Goal: Register for event/course

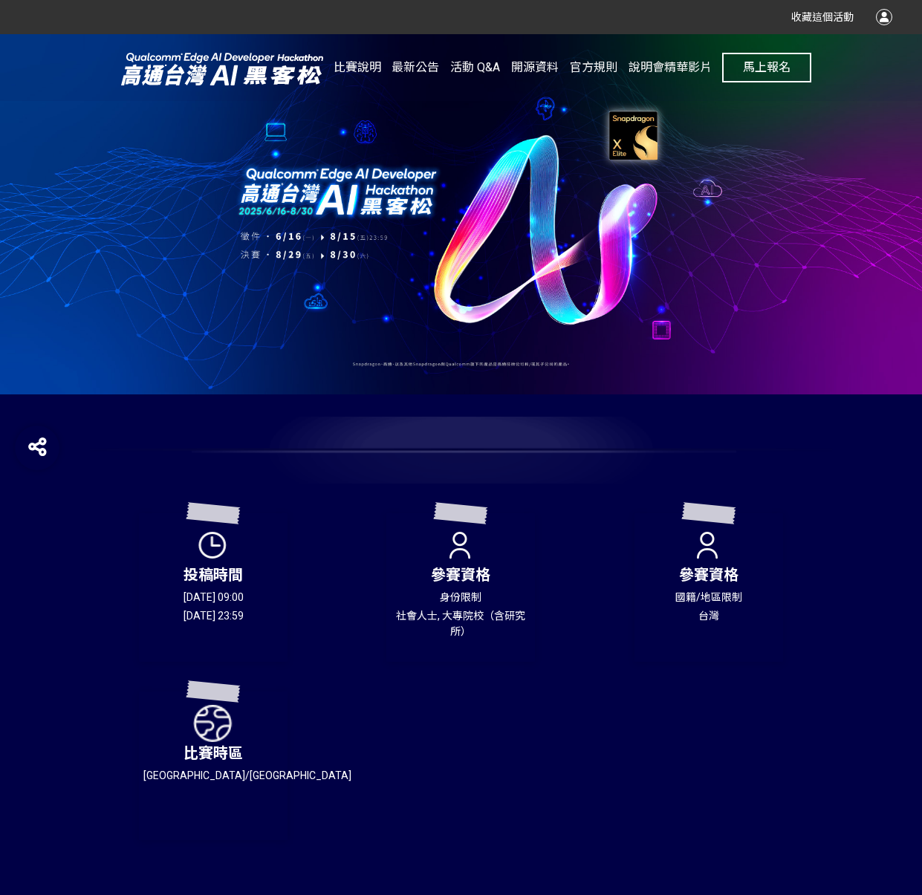
click at [782, 65] on span "馬上報名" at bounding box center [767, 67] width 48 height 14
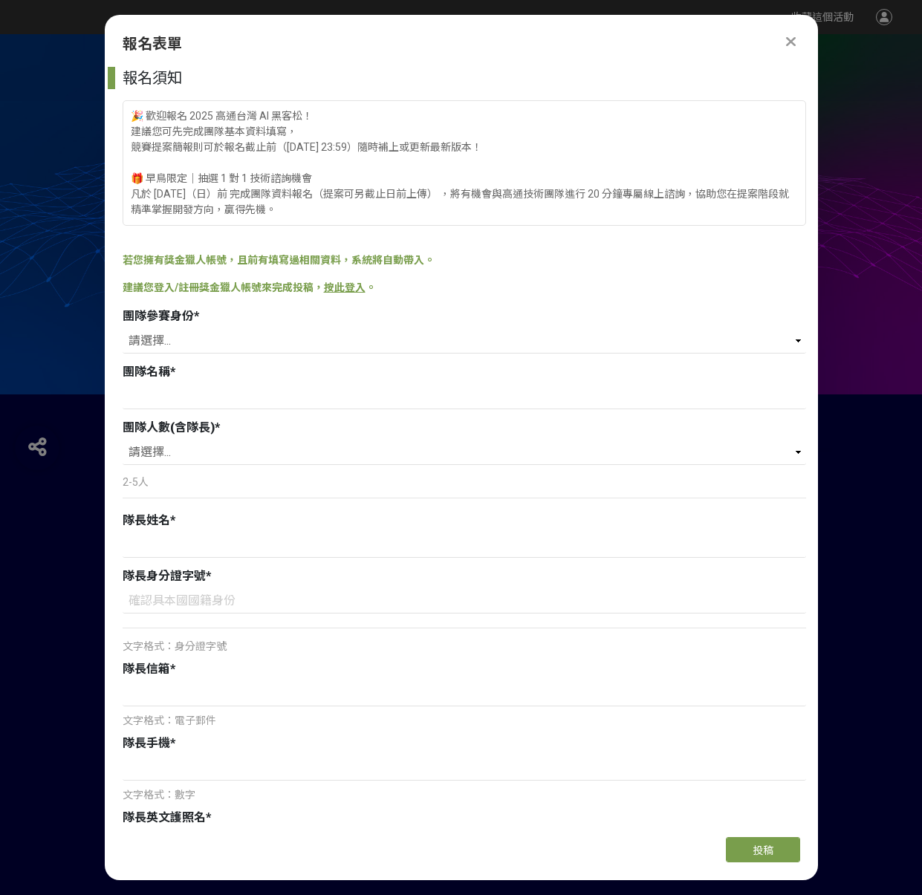
click at [613, 318] on div "團隊參賽身份 *" at bounding box center [465, 317] width 684 height 18
select select "社會人士"
type input "Ｇ"
click at [146, 396] on input "GoJoAi" at bounding box center [465, 396] width 684 height 25
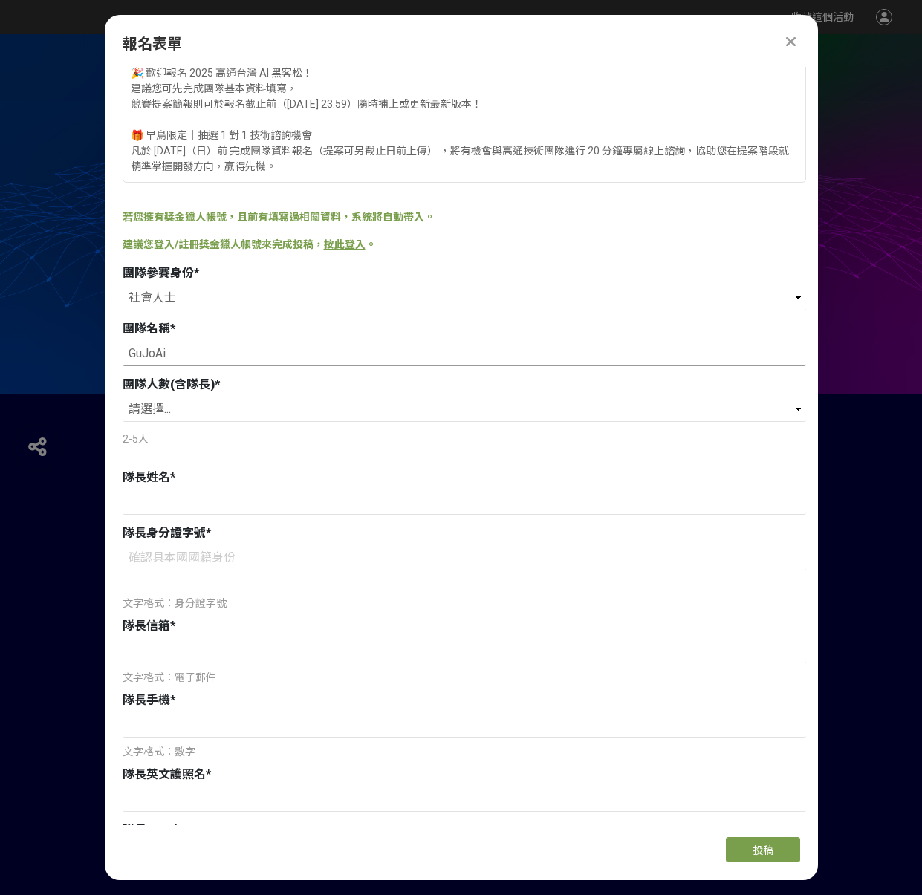
scroll to position [68, 0]
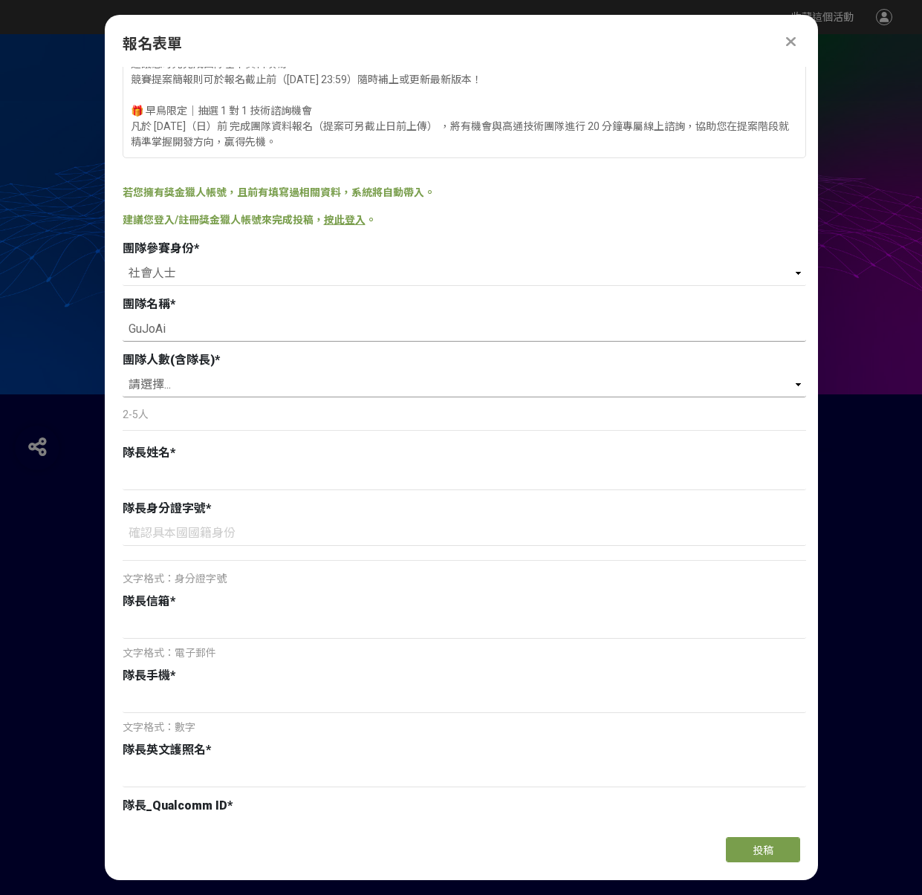
type input "GuJoAi"
select select "3"
click at [349, 422] on p "2-5人" at bounding box center [465, 415] width 684 height 16
click at [339, 481] on input at bounding box center [465, 477] width 684 height 25
type input "e"
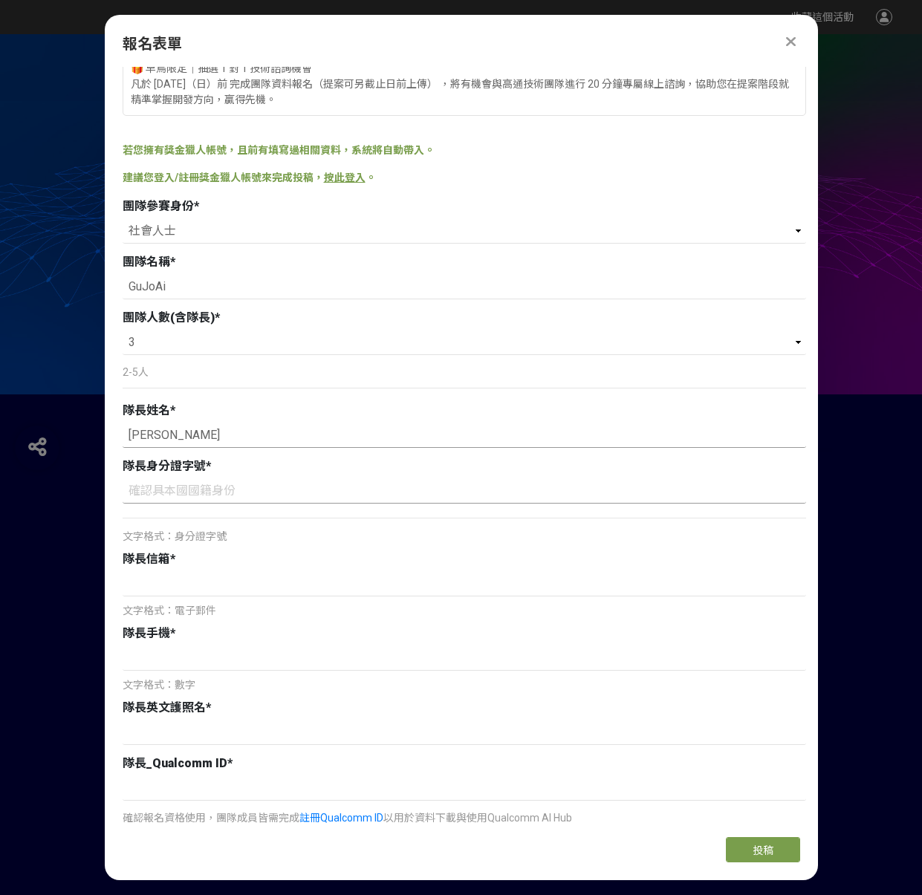
scroll to position [111, 0]
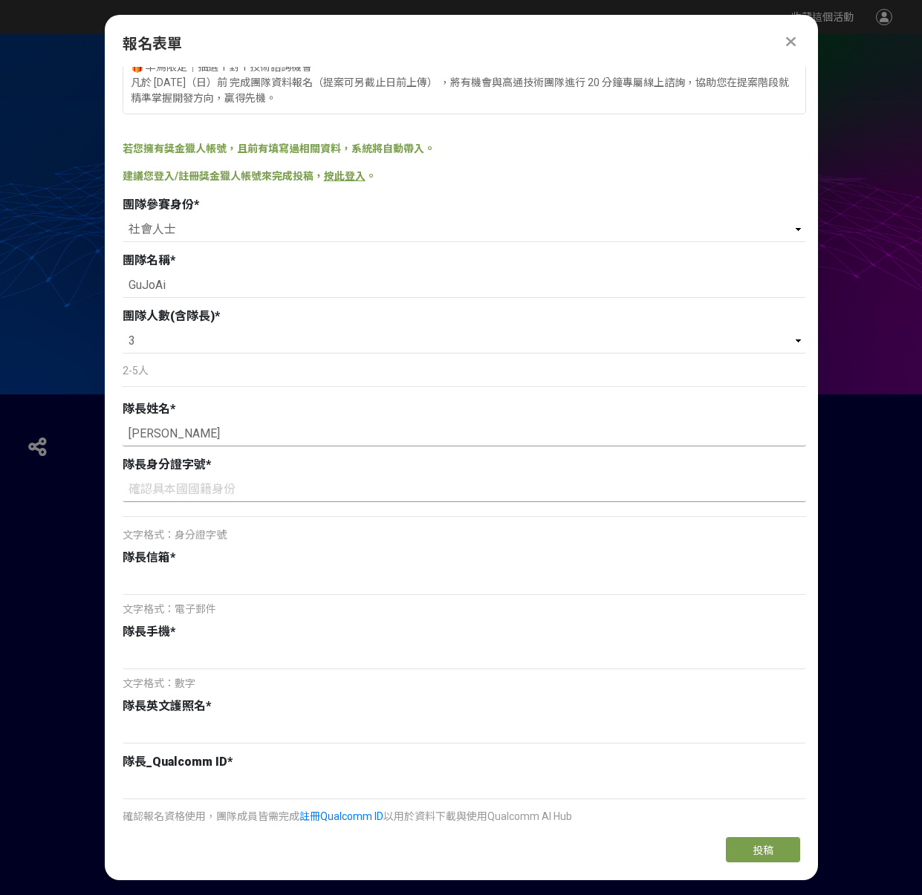
type input "顧祥龍"
click at [418, 485] on input at bounding box center [465, 489] width 684 height 25
type input "Ｂ"
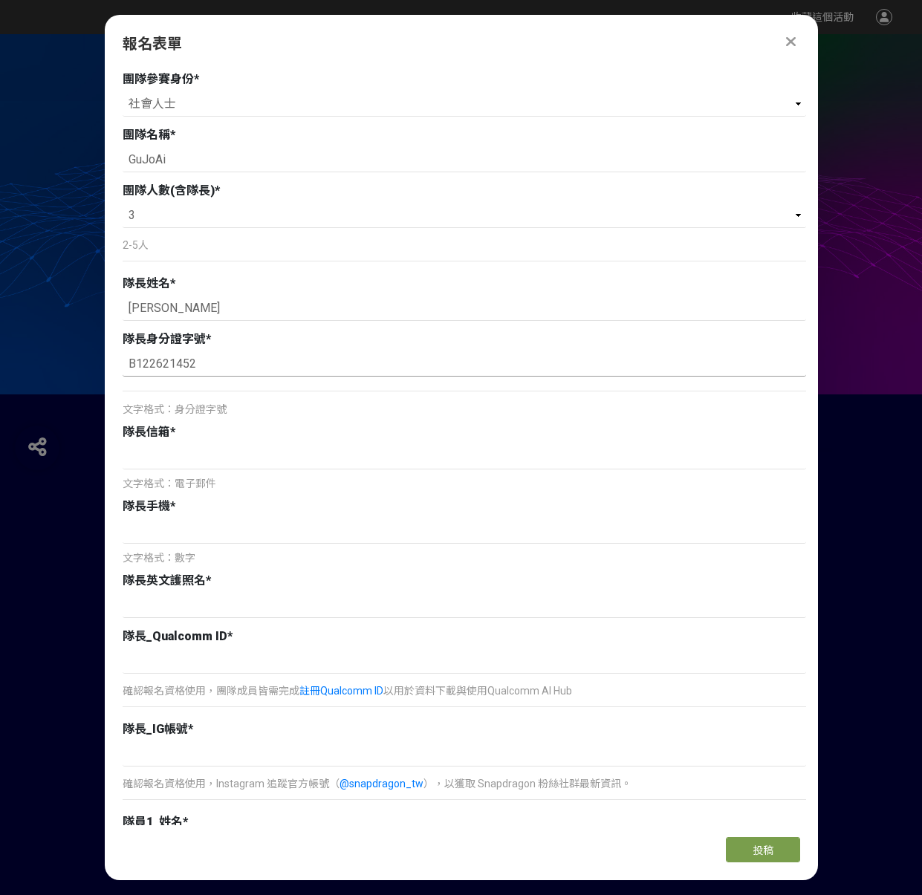
scroll to position [242, 0]
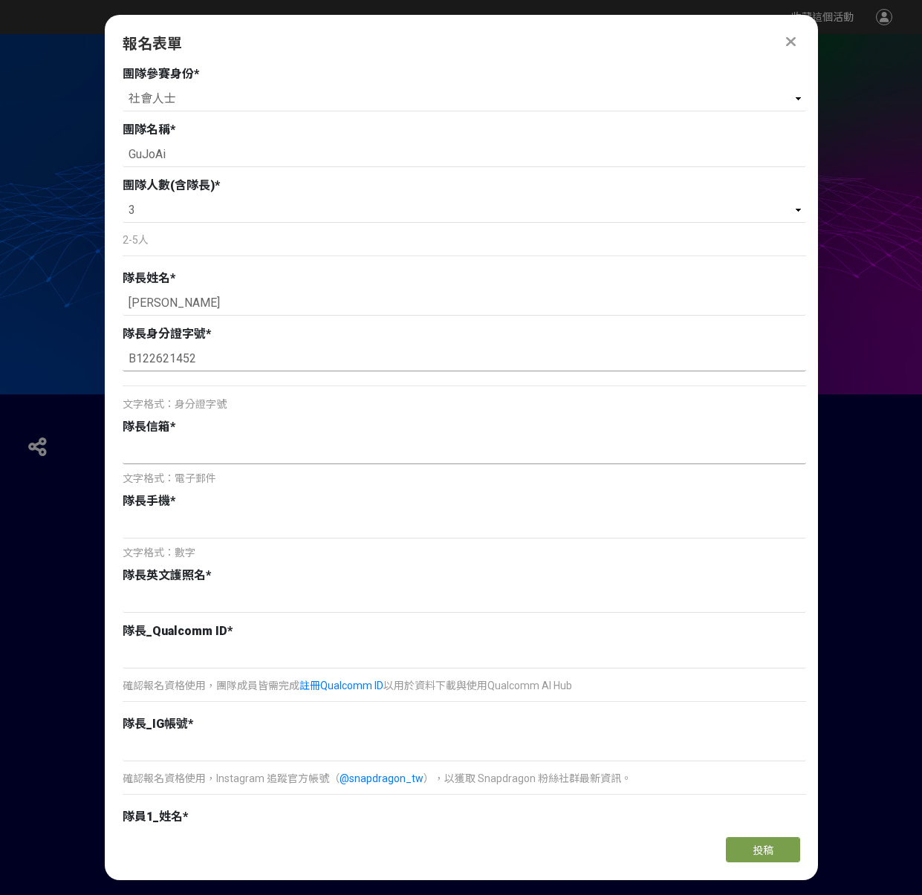
type input "B122621452"
click at [398, 445] on input at bounding box center [465, 451] width 684 height 25
type input "long840321@gmail.com"
type input "0985676086"
click at [466, 592] on input at bounding box center [465, 600] width 684 height 25
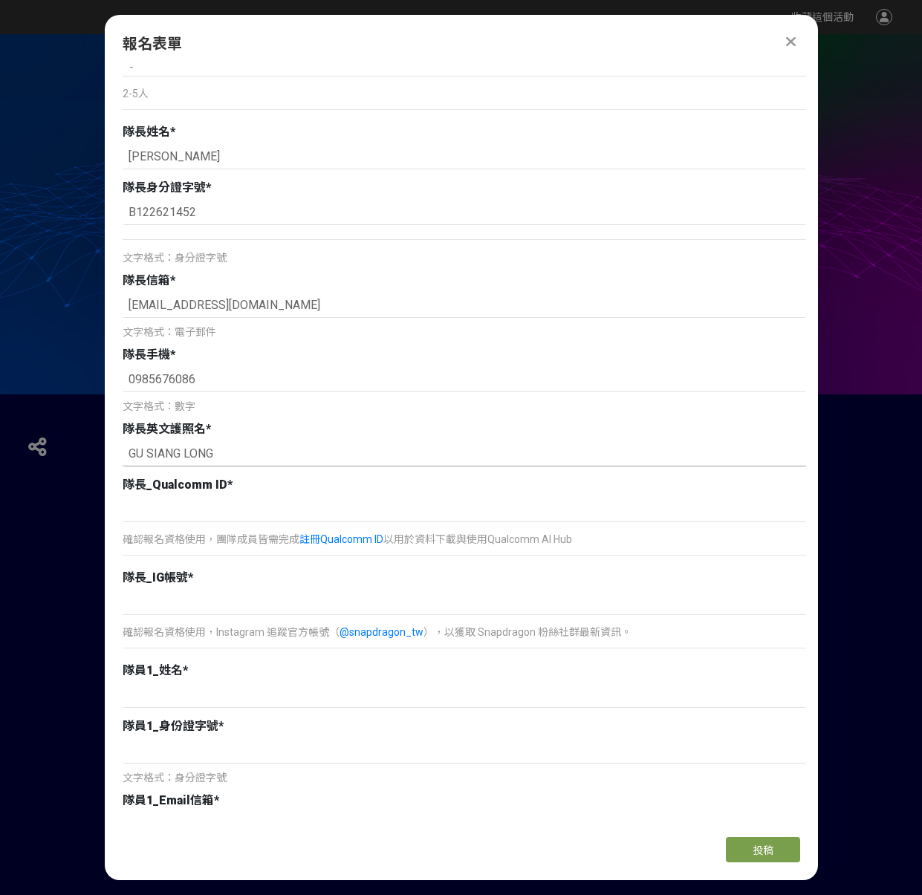
scroll to position [396, 0]
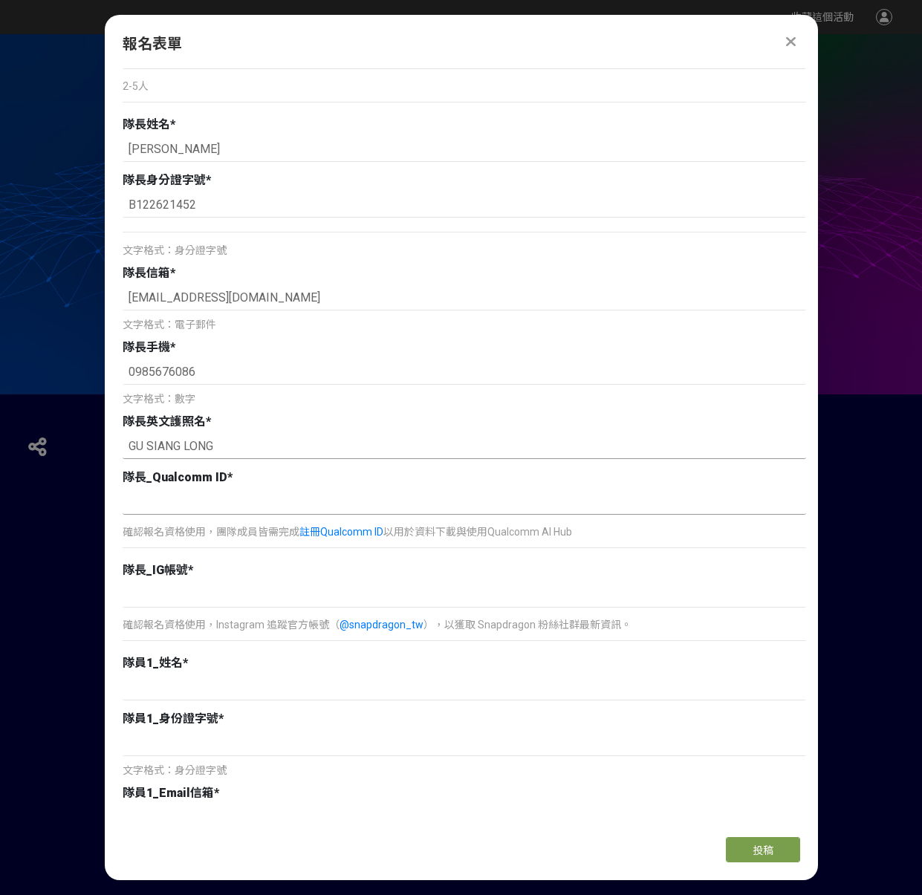
type input "GU SIANG LONG"
click at [450, 496] on input at bounding box center [465, 502] width 684 height 25
drag, startPoint x: 233, startPoint y: 531, endPoint x: 511, endPoint y: 537, distance: 277.3
click at [511, 537] on p "確認報名資格使用，團隊成員皆需完成 註冊Qualcomm ID 以用於資料下載與使用Qualcomm AI Hub" at bounding box center [465, 533] width 684 height 16
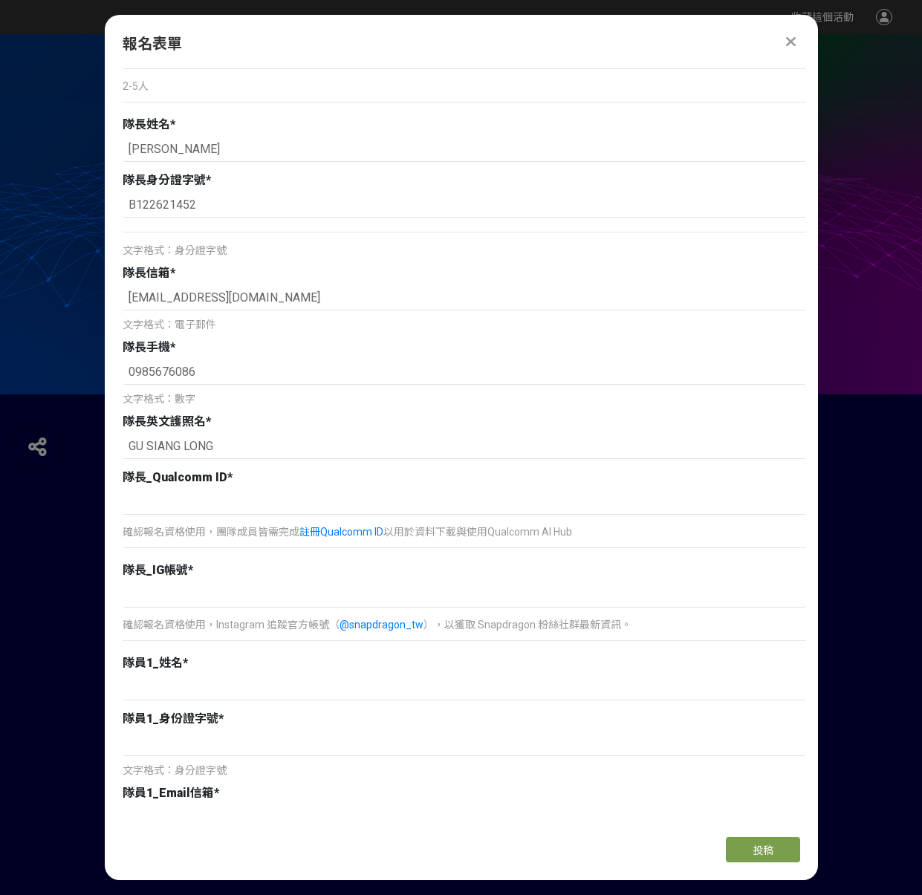
click at [479, 536] on p "確認報名資格使用，團隊成員皆需完成 註冊Qualcomm ID 以用於資料下載與使用Qualcomm AI Hub" at bounding box center [465, 533] width 684 height 16
click at [163, 496] on input at bounding box center [465, 502] width 684 height 25
drag, startPoint x: 221, startPoint y: 531, endPoint x: 578, endPoint y: 546, distance: 357.0
click at [579, 546] on div "確認報名資格使用，團隊成員皆需完成 註冊Qualcomm ID 以用於資料下載與使用Qualcomm AI Hub" at bounding box center [465, 539] width 684 height 34
click at [586, 539] on p "確認報名資格使用，團隊成員皆需完成 註冊Qualcomm ID 以用於資料下載與使用Qualcomm AI Hub" at bounding box center [465, 533] width 684 height 16
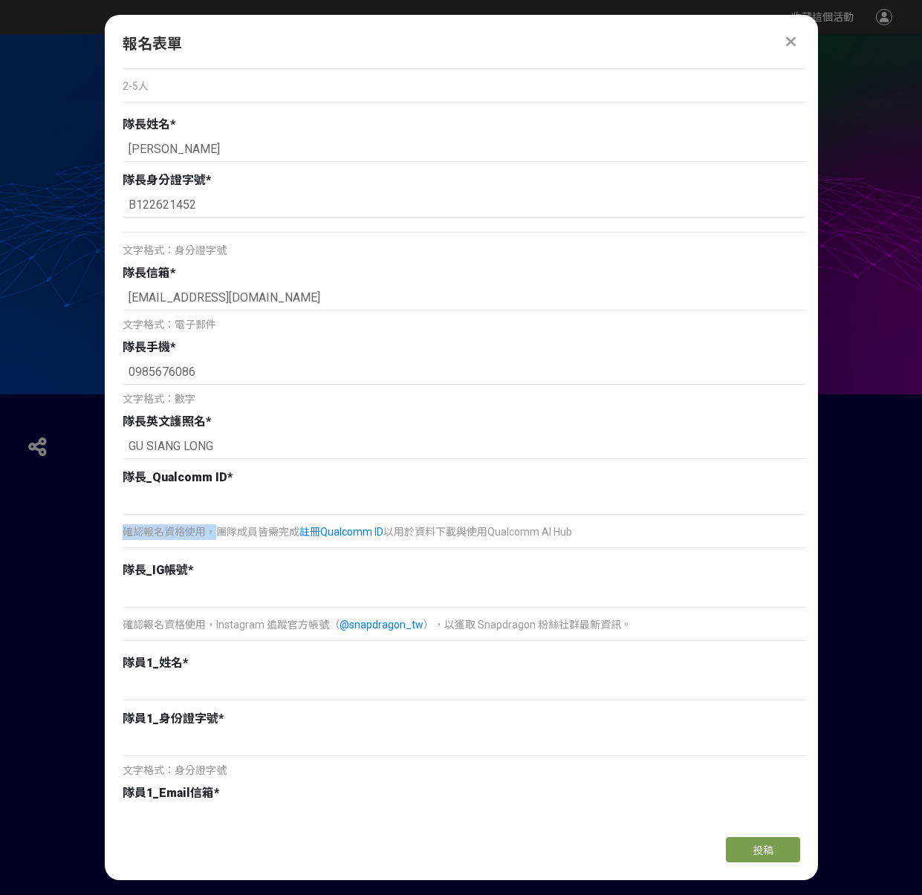
drag, startPoint x: 124, startPoint y: 530, endPoint x: 218, endPoint y: 531, distance: 93.6
click at [218, 531] on p "確認報名資格使用，團隊成員皆需完成 註冊Qualcomm ID 以用於資料下載與使用Qualcomm AI Hub" at bounding box center [465, 533] width 684 height 16
click at [233, 533] on p "確認報名資格使用，團隊成員皆需完成 註冊Qualcomm ID 以用於資料下載與使用Qualcomm AI Hub" at bounding box center [465, 533] width 684 height 16
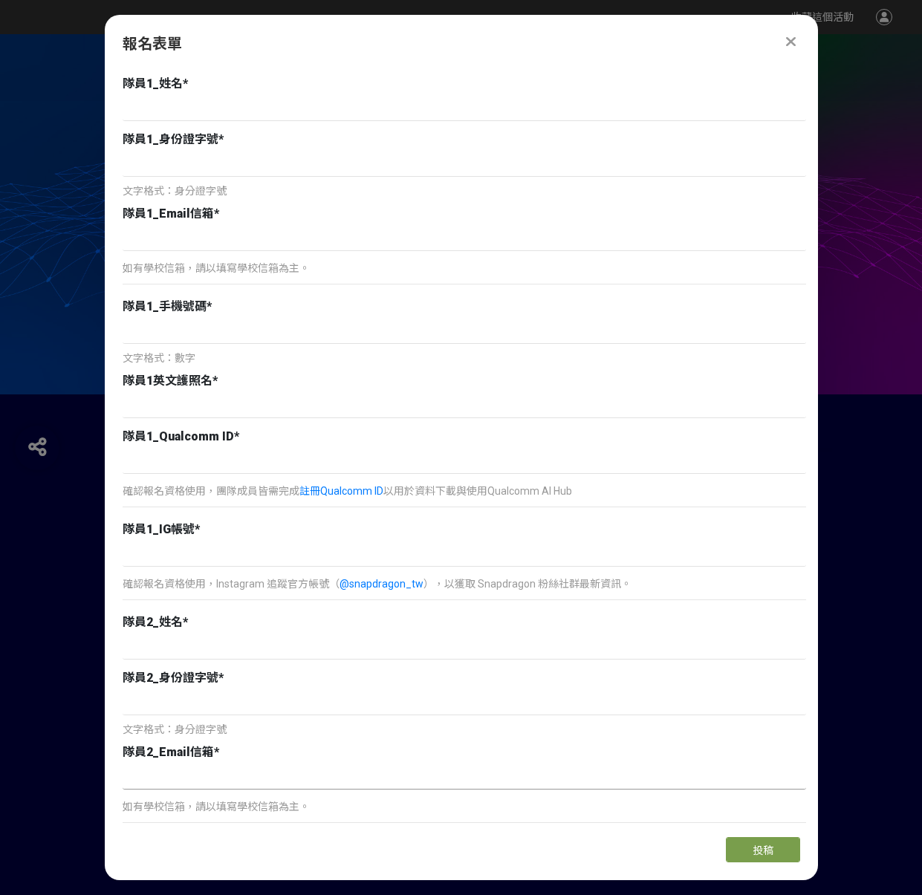
scroll to position [974, 0]
click at [255, 458] on input at bounding box center [465, 462] width 684 height 25
paste input "Gu Gavin"
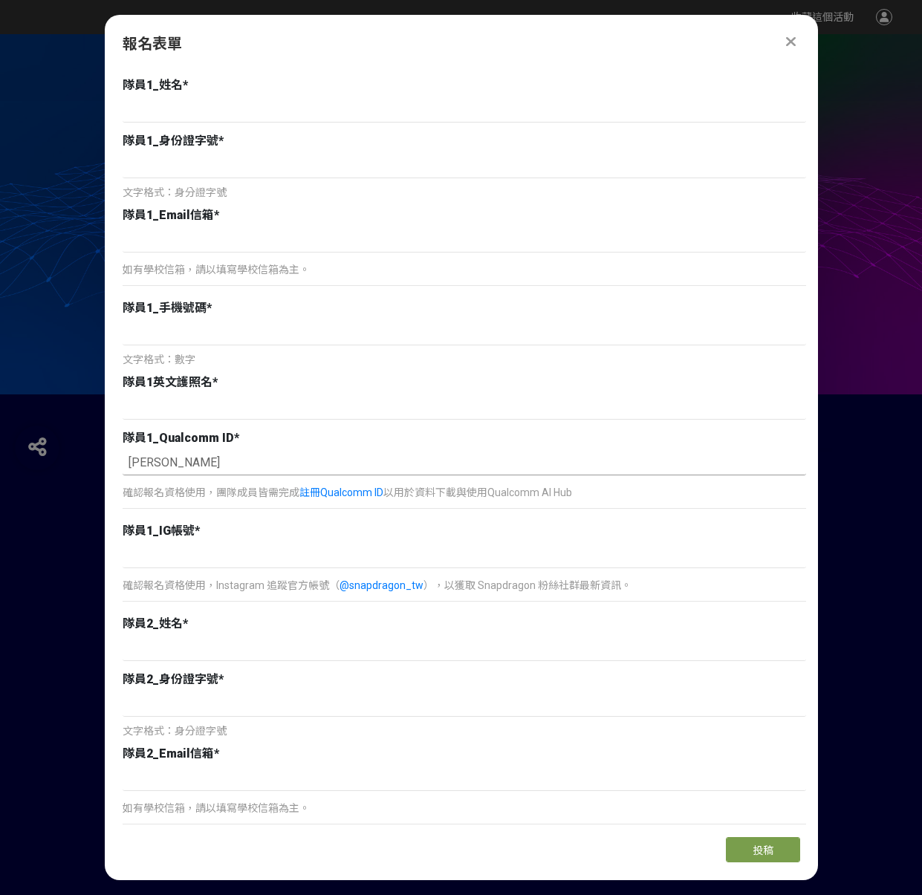
type input "Gu Gavin"
click at [260, 575] on div "確認報名資格使用，Instagram 追蹤官方帳號（ @snapdragon_tw ），以獲取 Snapdragon 粉絲社群最新資訊。" at bounding box center [465, 592] width 684 height 34
click at [262, 551] on input at bounding box center [465, 555] width 684 height 25
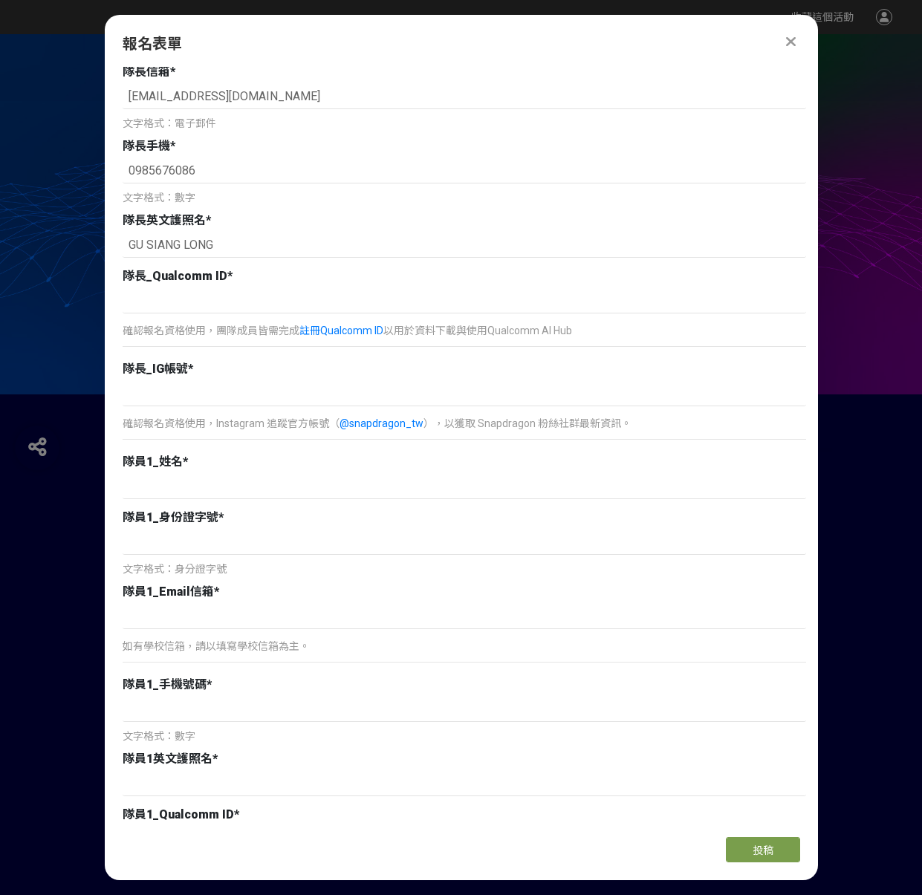
scroll to position [595, 0]
